Goal: Task Accomplishment & Management: Manage account settings

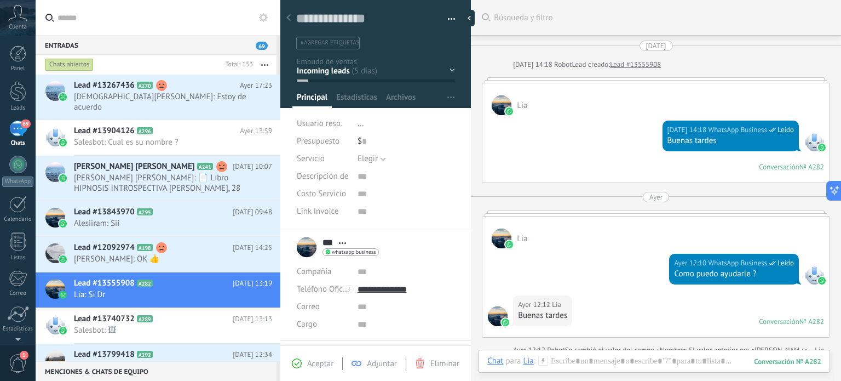
scroll to position [16, 0]
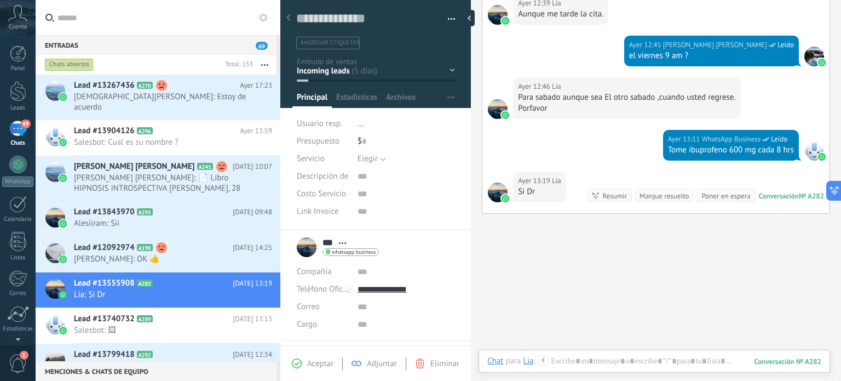
click at [17, 18] on icon at bounding box center [17, 13] width 19 height 16
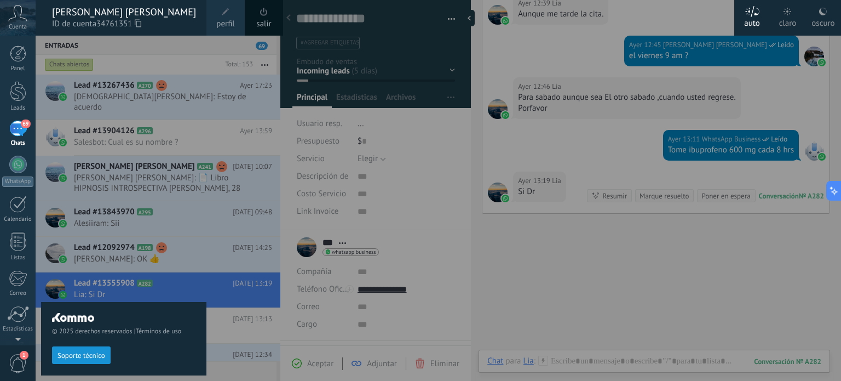
click at [17, 18] on icon at bounding box center [17, 13] width 19 height 16
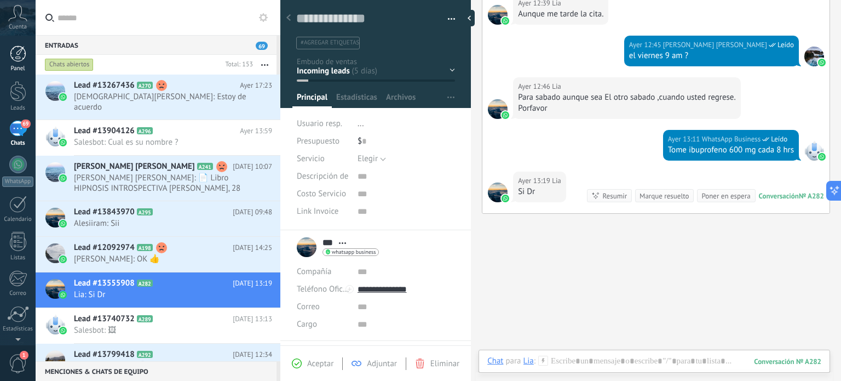
click at [18, 54] on div at bounding box center [18, 53] width 16 height 16
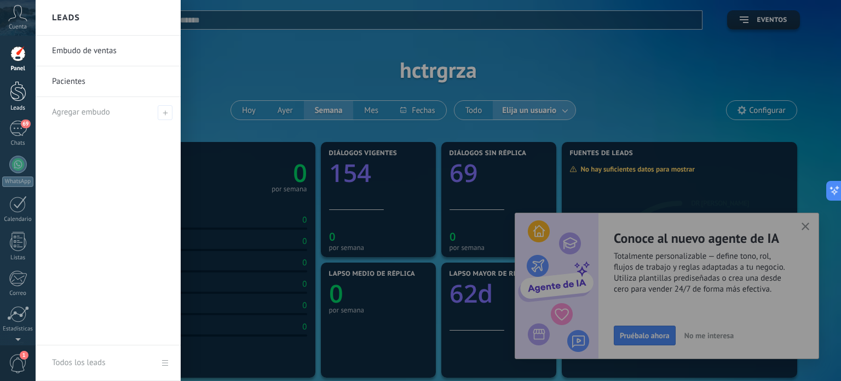
click at [16, 90] on div at bounding box center [18, 91] width 16 height 20
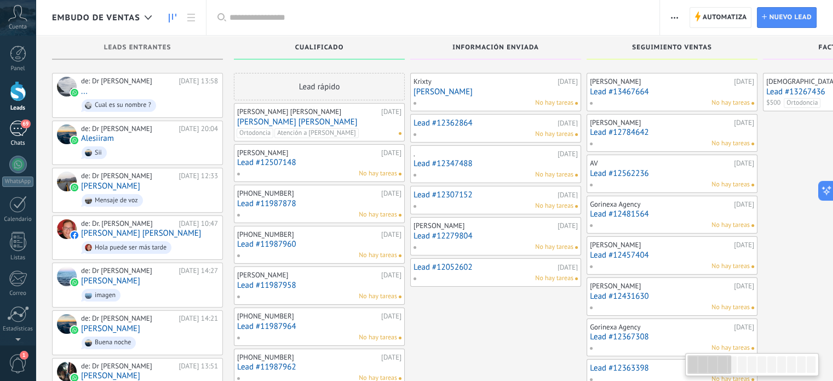
click at [18, 125] on div "69" at bounding box center [18, 128] width 18 height 16
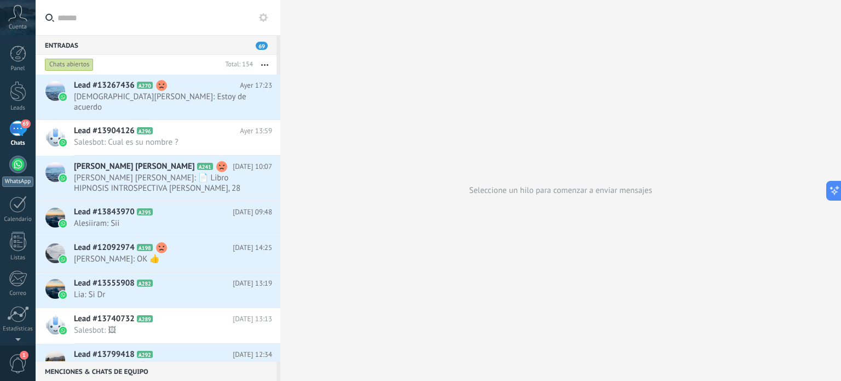
click at [13, 168] on div at bounding box center [18, 165] width 18 height 18
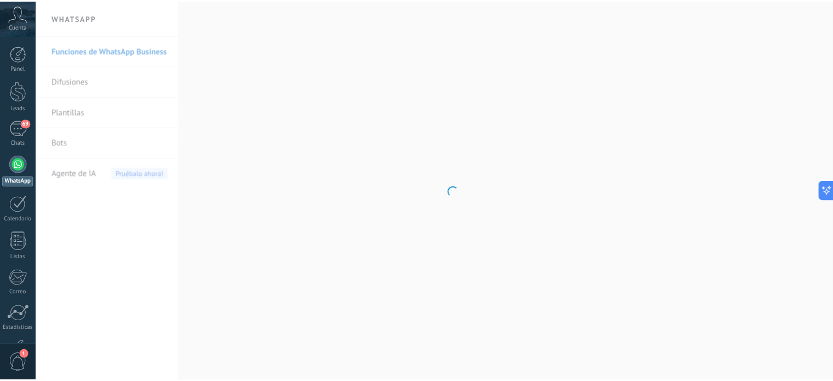
scroll to position [30, 0]
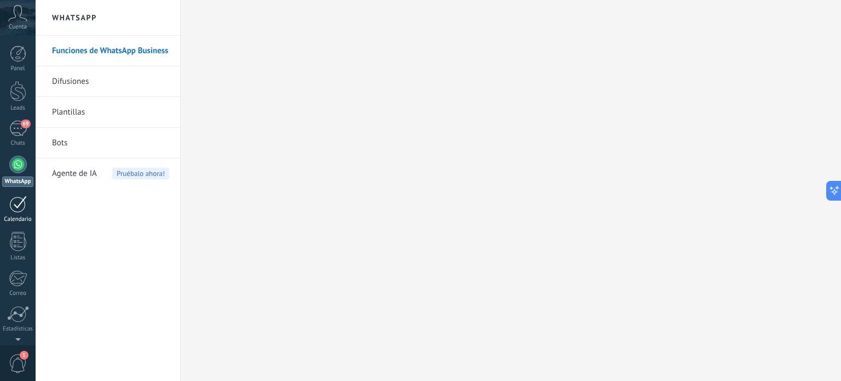
click at [18, 206] on div at bounding box center [18, 203] width 18 height 17
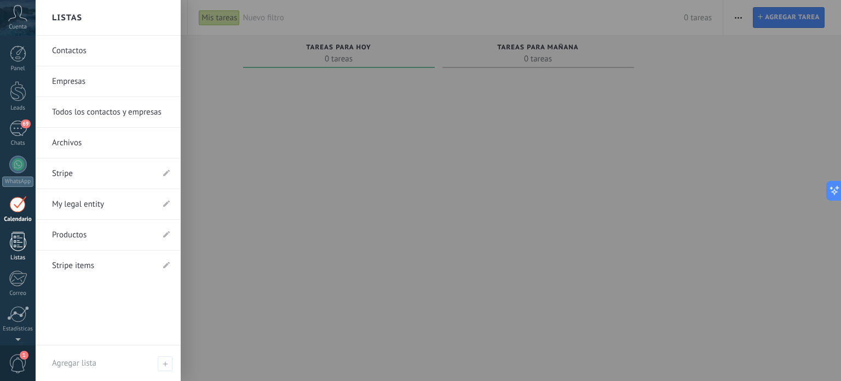
click at [15, 237] on div at bounding box center [18, 241] width 16 height 19
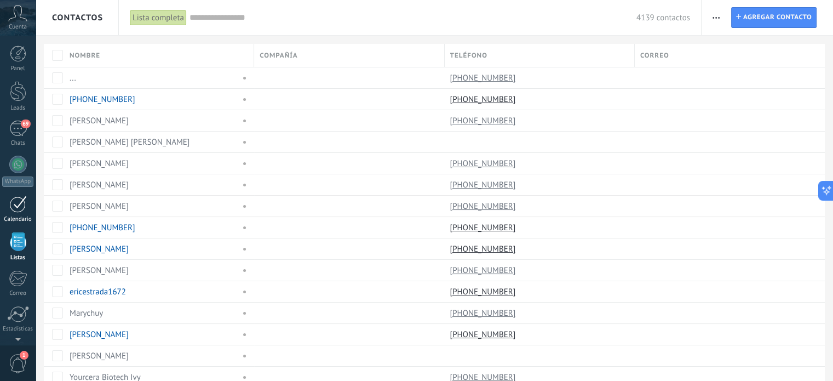
scroll to position [74, 0]
click at [18, 281] on div at bounding box center [18, 276] width 19 height 19
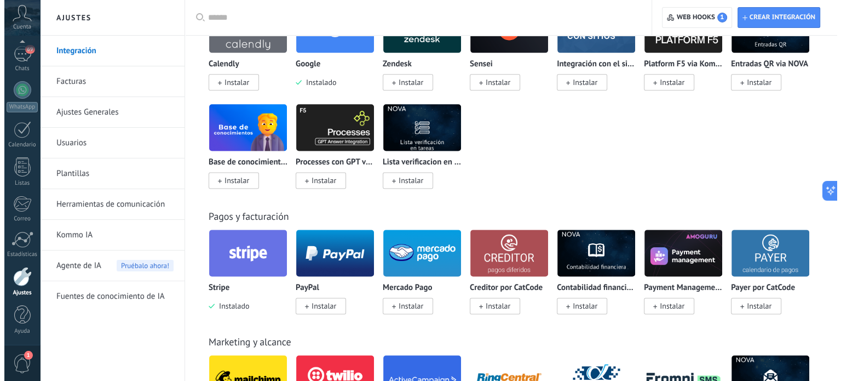
scroll to position [1443, 0]
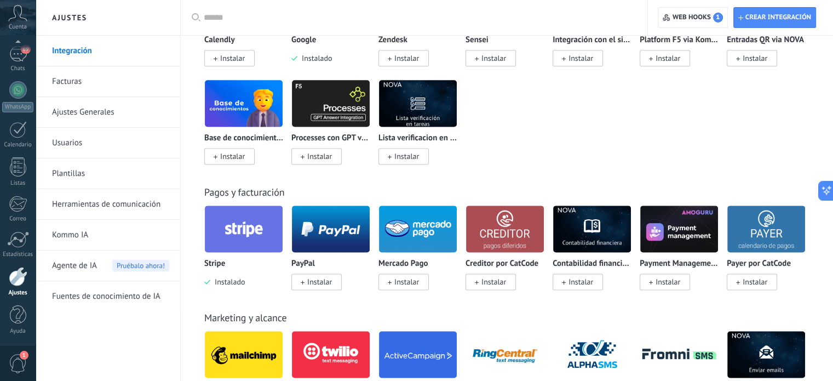
click at [245, 243] on img at bounding box center [244, 228] width 78 height 53
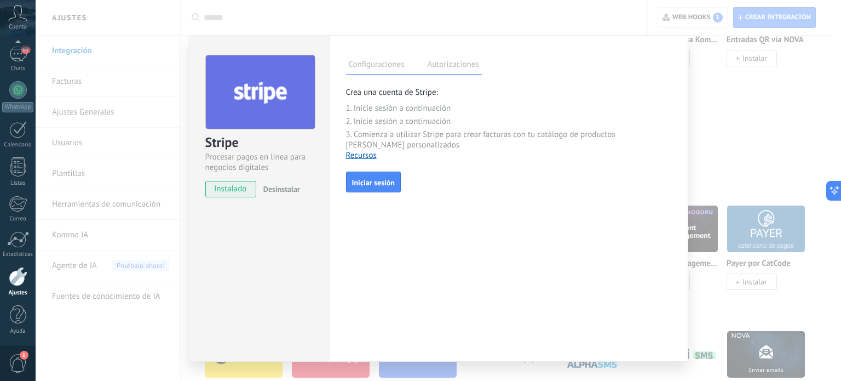
click at [460, 65] on label "Autorizaciones" at bounding box center [453, 66] width 57 height 16
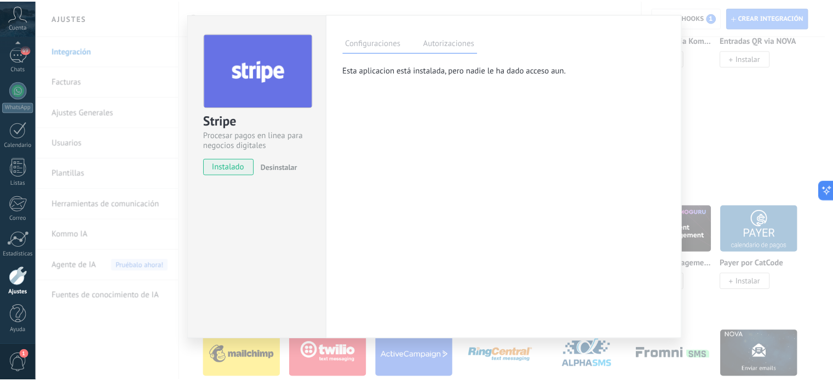
scroll to position [0, 0]
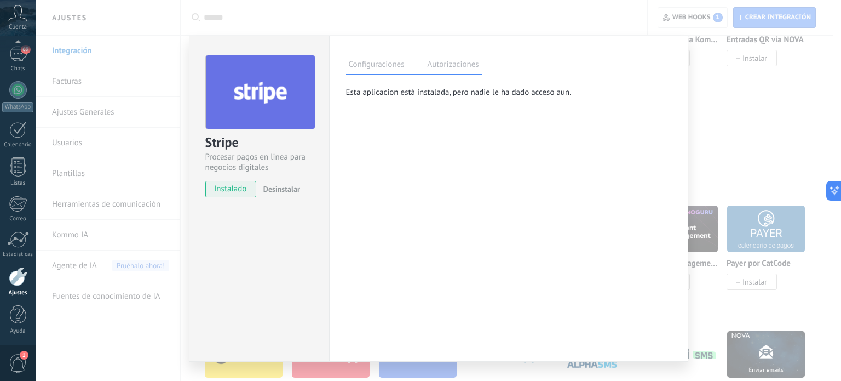
click at [235, 195] on span "instalado" at bounding box center [231, 189] width 50 height 16
click at [234, 192] on span "instalado" at bounding box center [231, 189] width 50 height 16
click at [374, 65] on label "Configuraciones" at bounding box center [376, 66] width 61 height 16
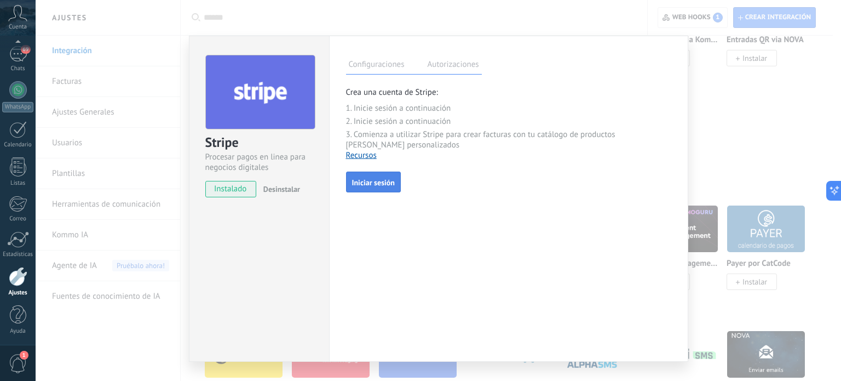
click at [388, 179] on span "Iniciar sesión" at bounding box center [373, 183] width 43 height 8
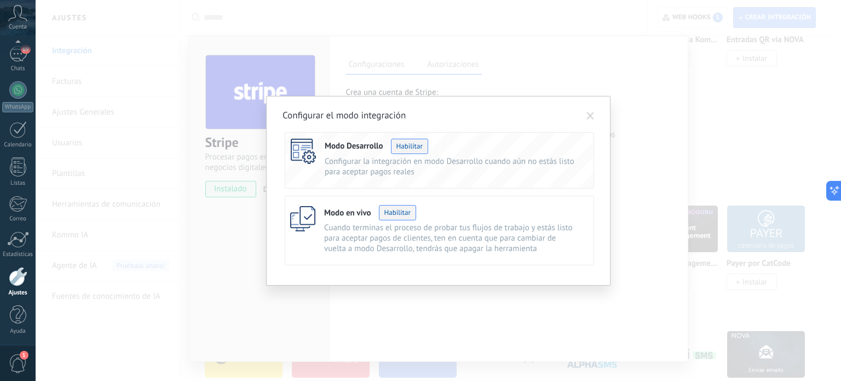
click at [407, 144] on button "Habilitar" at bounding box center [409, 146] width 37 height 15
